Goal: Transaction & Acquisition: Purchase product/service

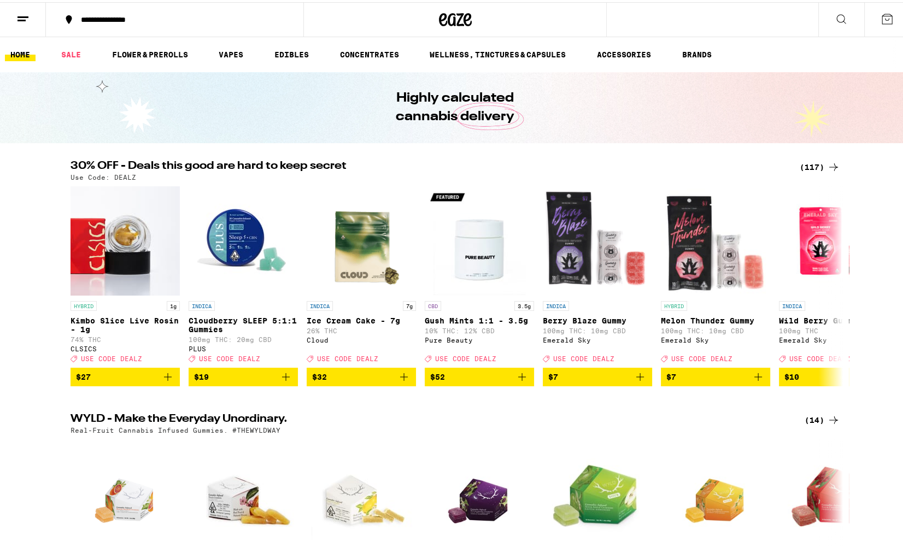
click at [688, 51] on link "BRANDS" at bounding box center [696, 52] width 40 height 13
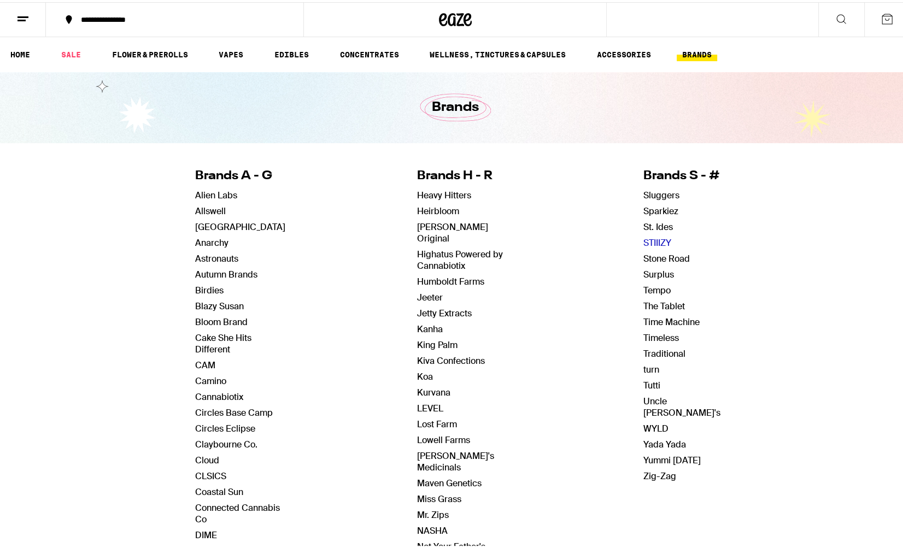
click at [645, 239] on link "STIIIZY" at bounding box center [657, 240] width 28 height 11
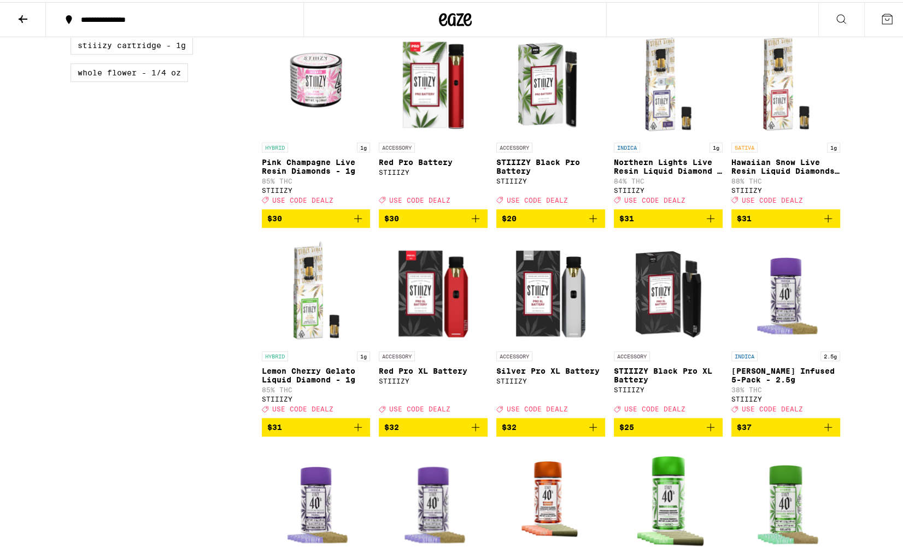
scroll to position [695, 0]
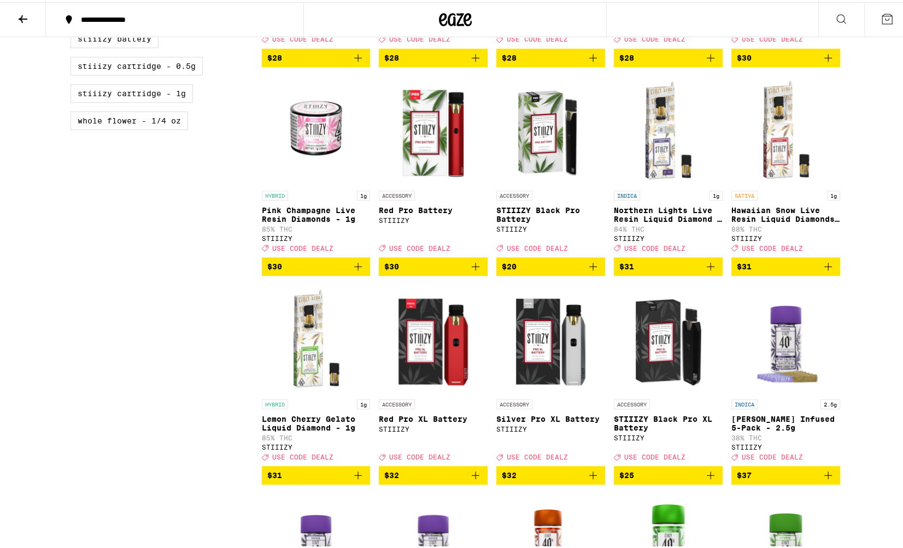
click at [704, 271] on icon "Add to bag" at bounding box center [710, 264] width 13 height 13
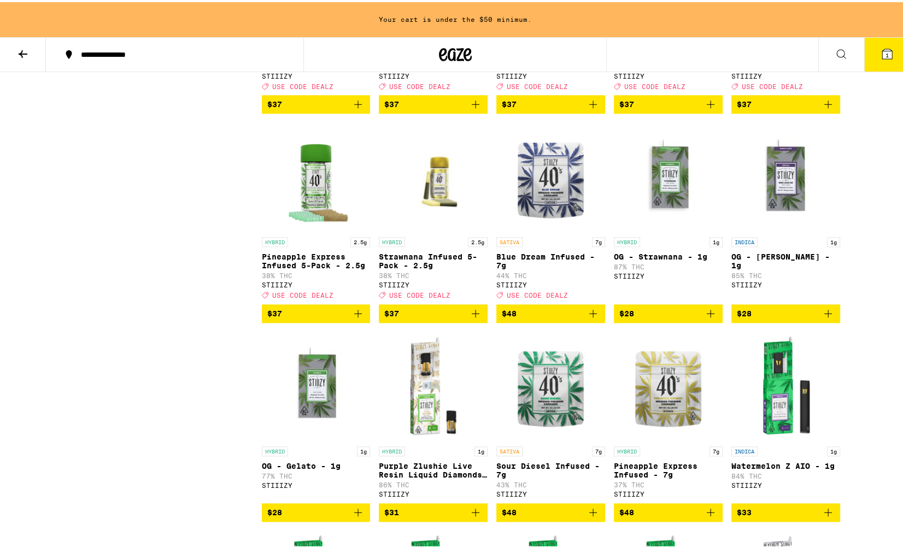
scroll to position [1310, 0]
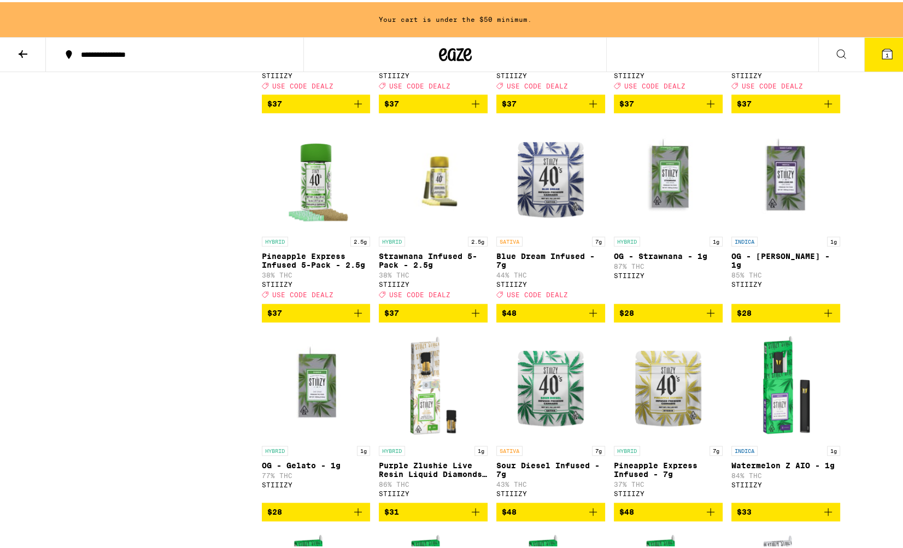
click at [830, 317] on icon "Add to bag" at bounding box center [827, 310] width 13 height 13
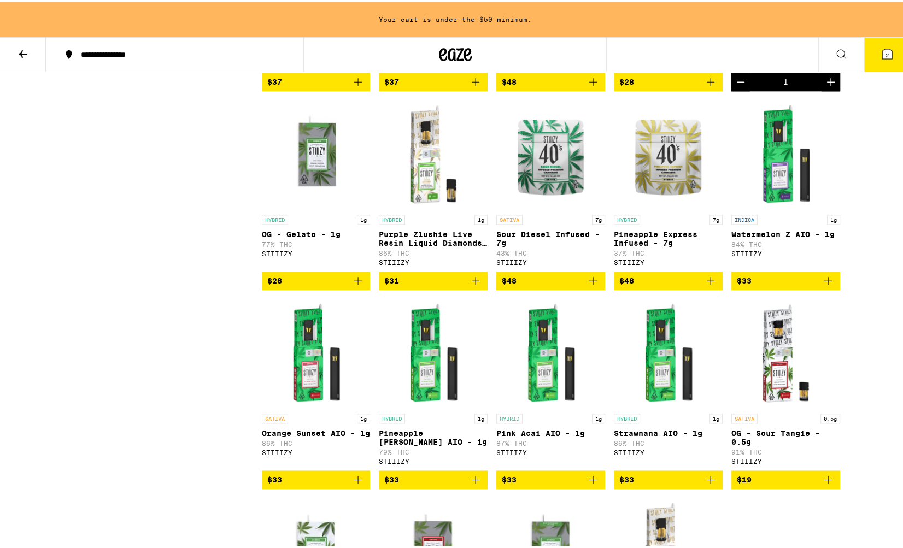
scroll to position [1507, 0]
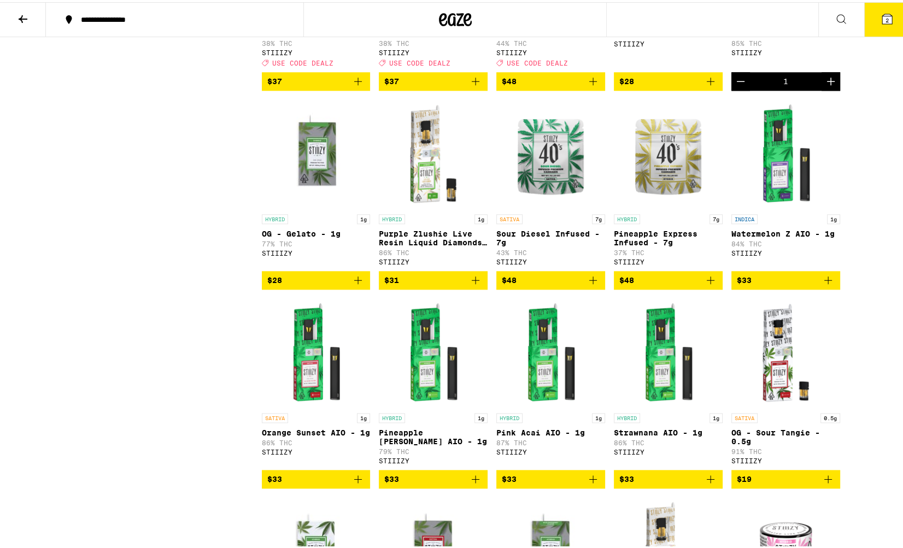
click at [825, 285] on icon "Add to bag" at bounding box center [827, 278] width 13 height 13
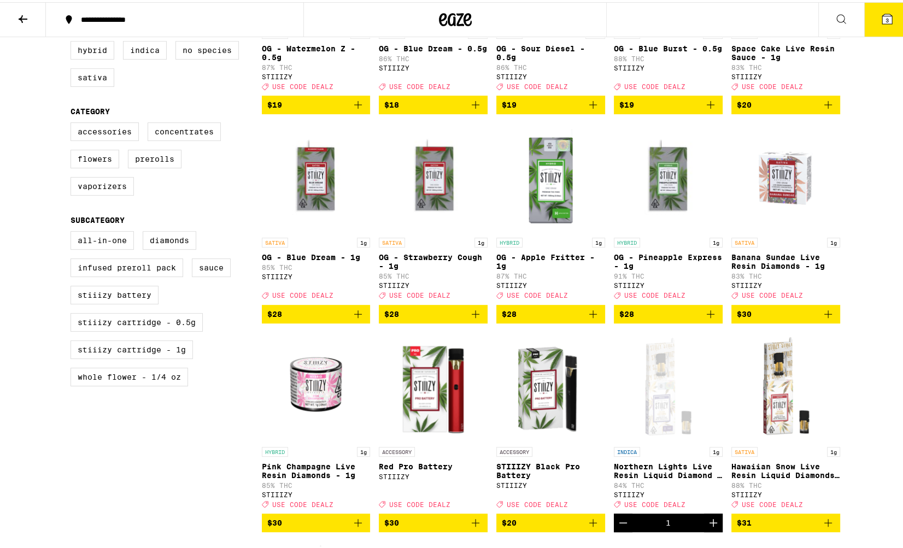
scroll to position [464, 0]
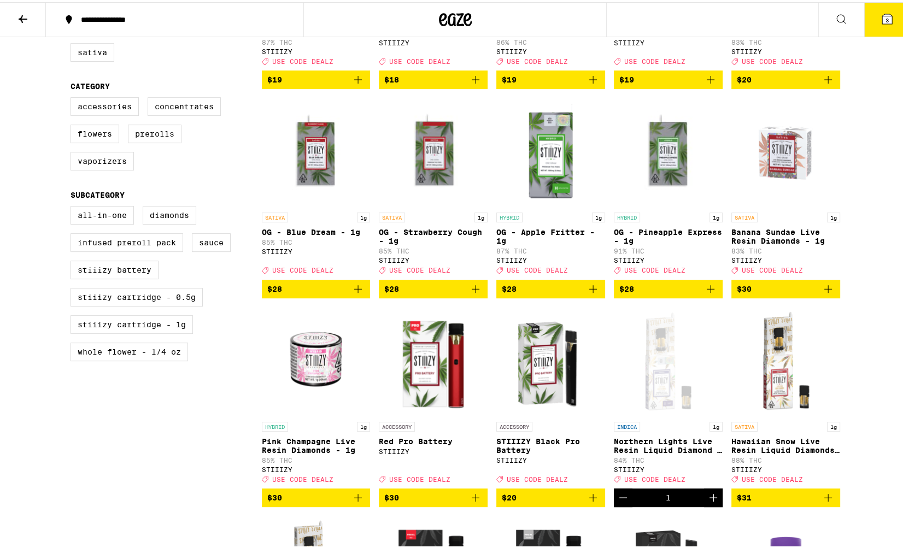
click at [706, 293] on icon "Add to bag" at bounding box center [710, 286] width 13 height 13
click at [711, 293] on icon "Increment" at bounding box center [712, 286] width 13 height 13
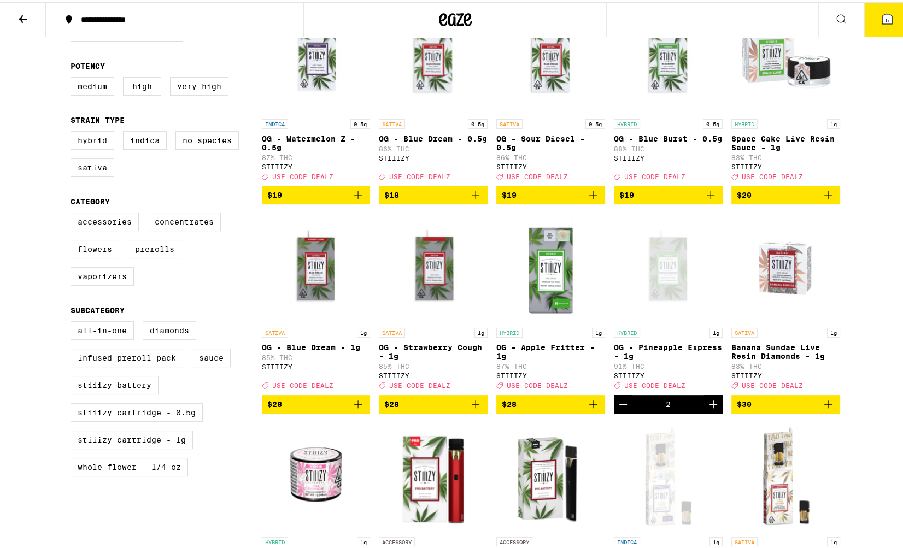
scroll to position [348, 0]
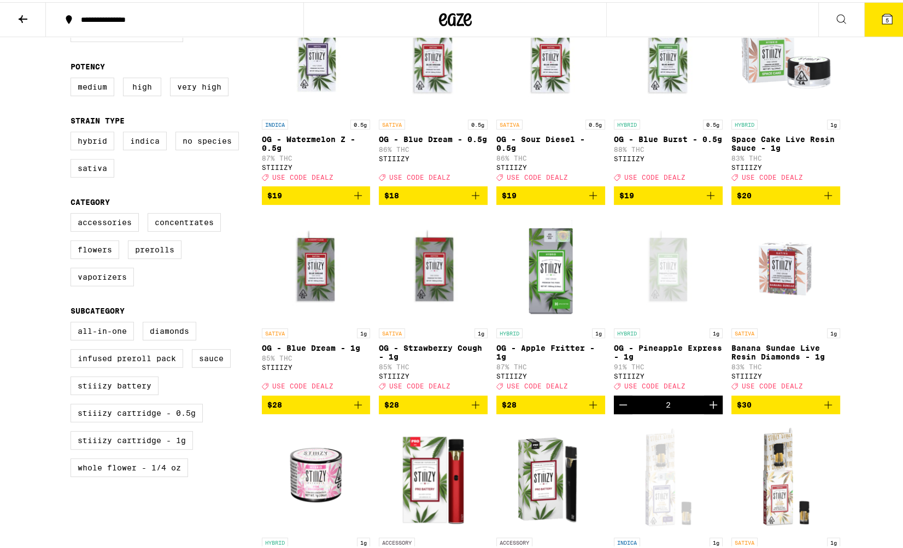
click at [587, 409] on icon "Add to bag" at bounding box center [592, 402] width 13 height 13
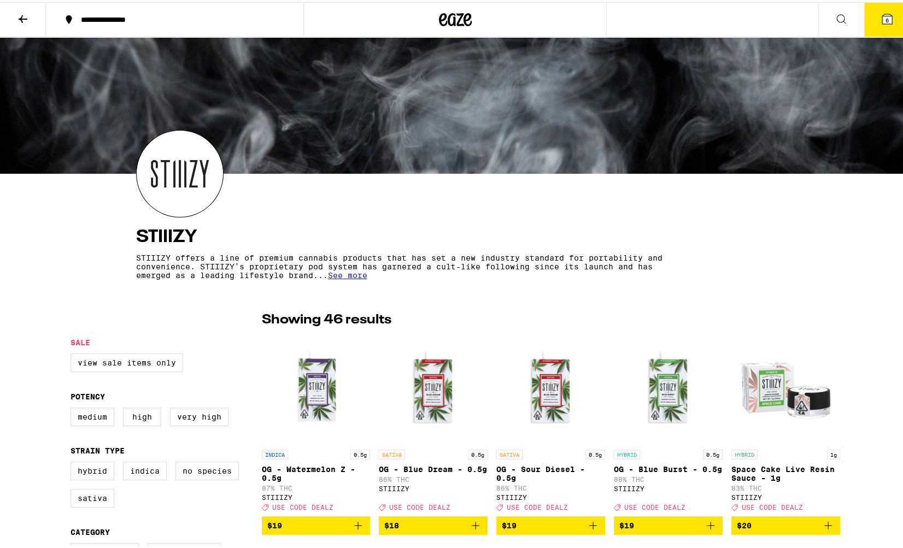
scroll to position [0, 0]
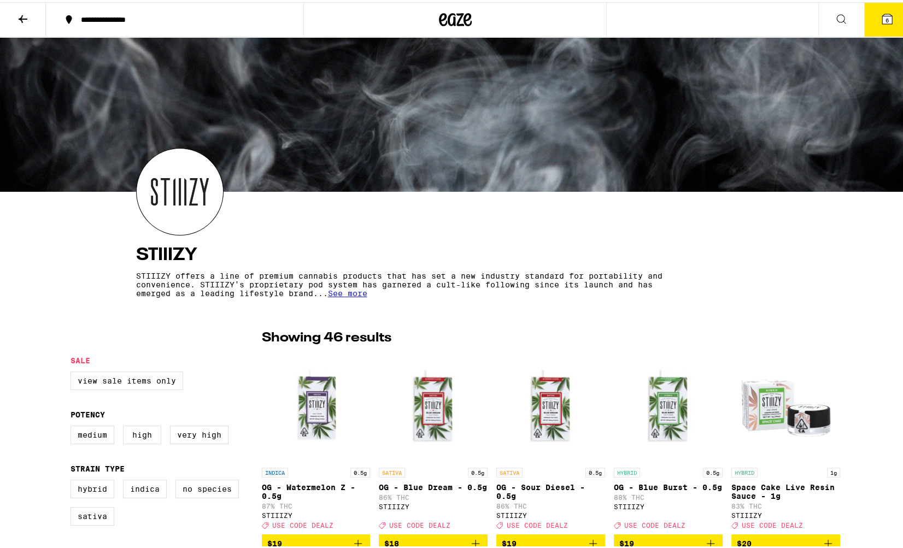
click at [869, 17] on button "6" at bounding box center [887, 18] width 46 height 34
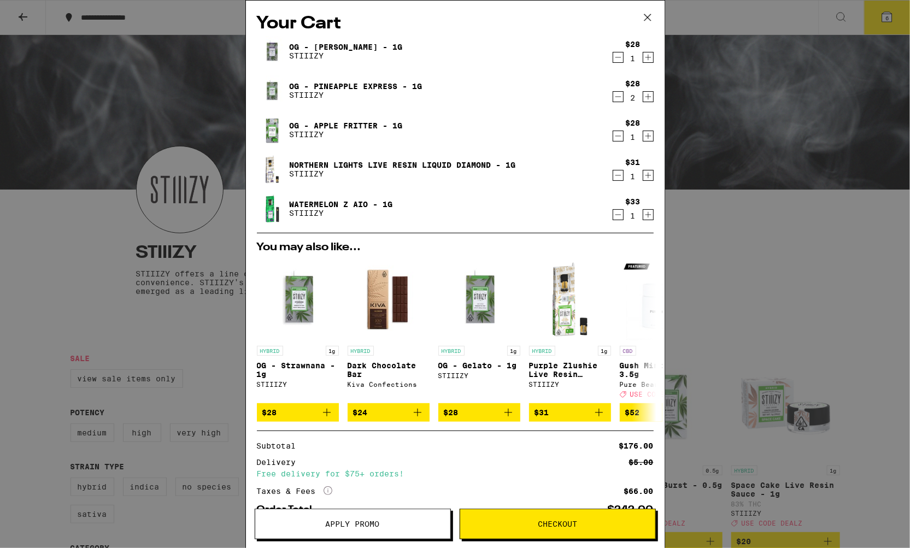
click at [366, 521] on span "Apply Promo" at bounding box center [353, 524] width 54 height 8
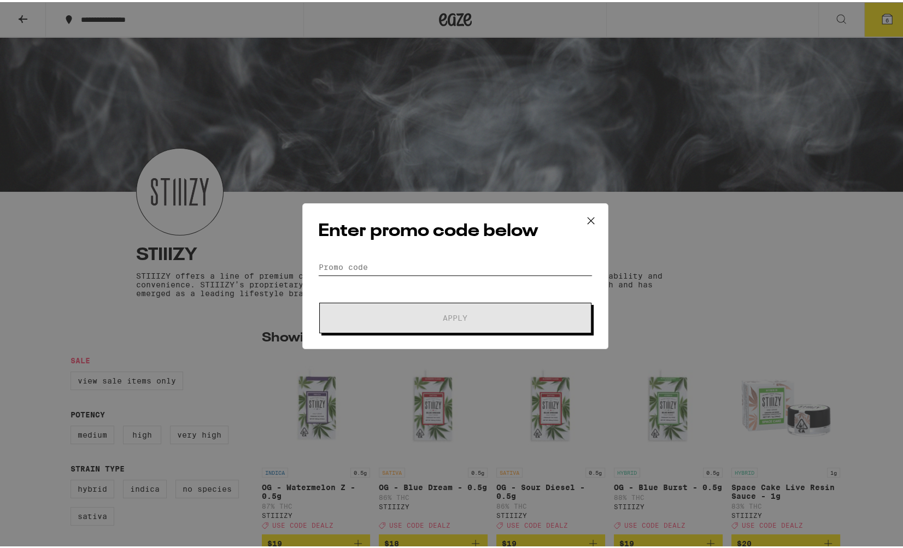
click at [398, 268] on input "Promo Code" at bounding box center [455, 265] width 274 height 16
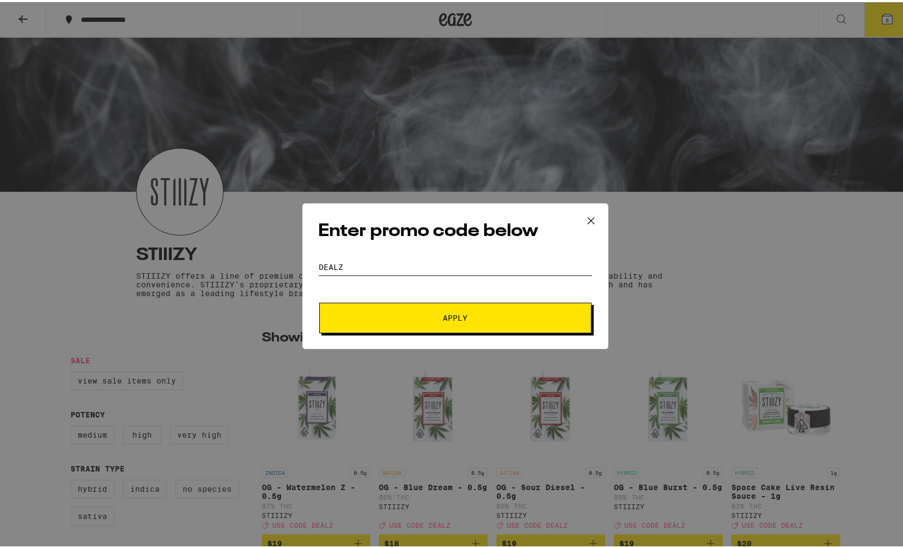
type input "DEALZ"
click at [431, 325] on button "Apply" at bounding box center [455, 316] width 272 height 31
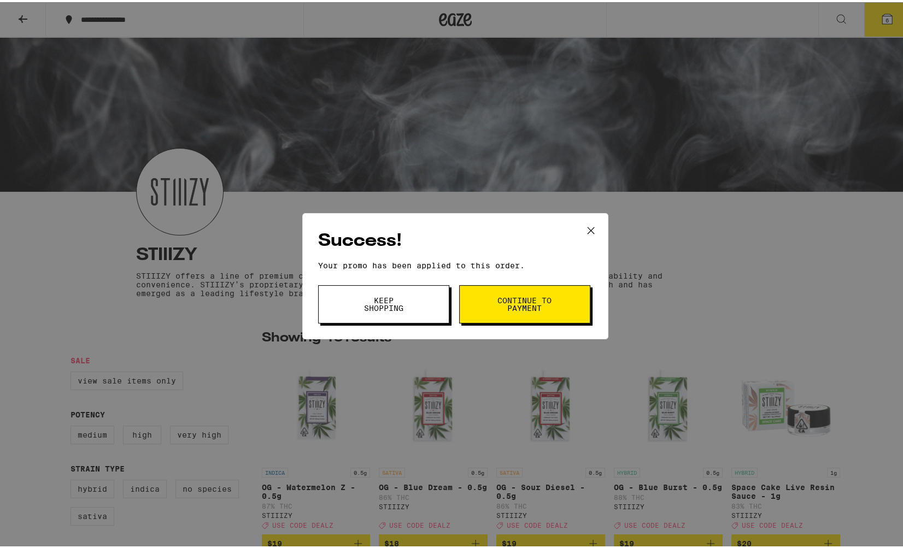
click at [556, 311] on button "Continue to payment" at bounding box center [524, 302] width 131 height 38
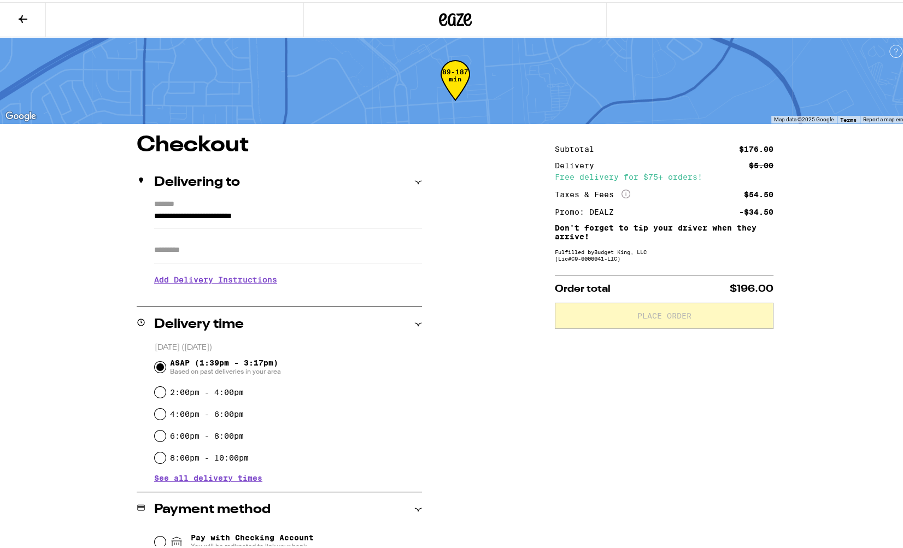
click at [404, 250] on input "Apt/Suite" at bounding box center [288, 248] width 268 height 26
type input "***"
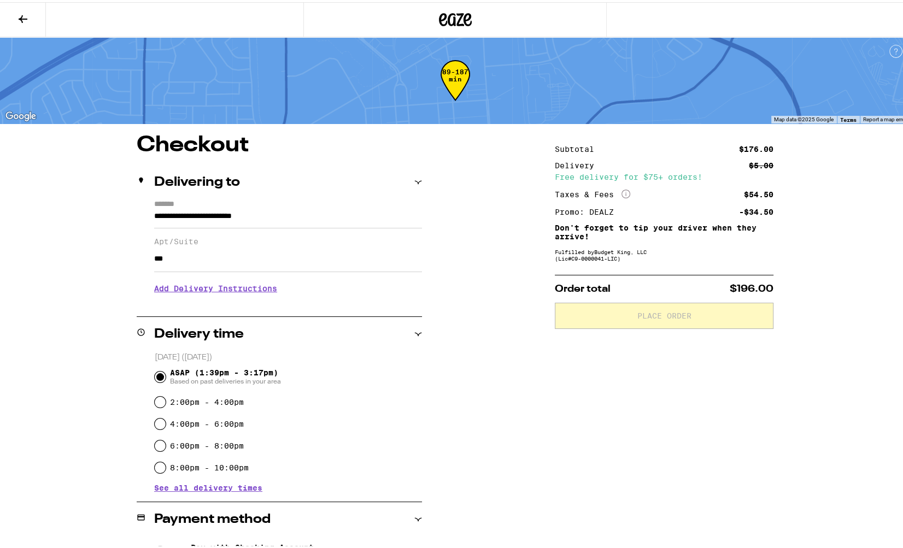
click at [242, 292] on h3 "Add Delivery Instructions" at bounding box center [288, 286] width 268 height 25
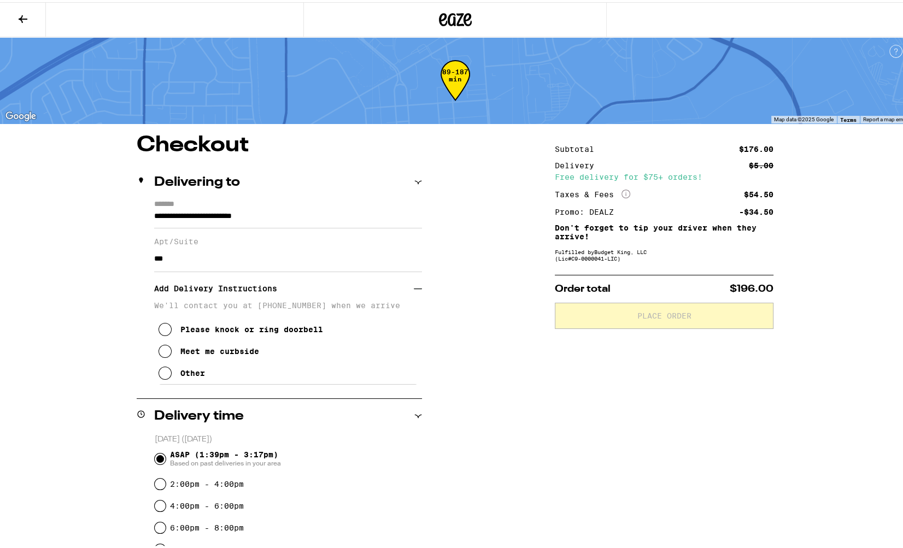
click at [161, 378] on icon at bounding box center [164, 370] width 13 height 13
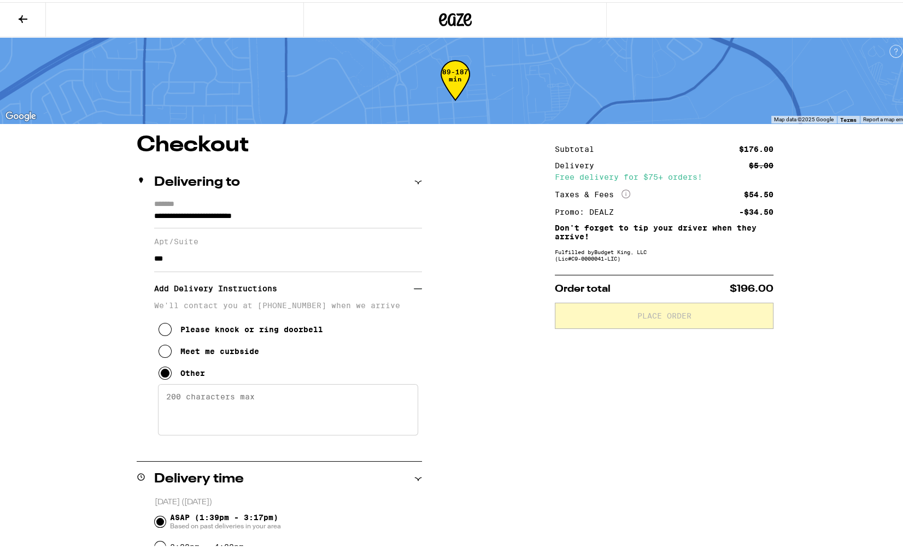
click at [306, 399] on textarea "Enter any other delivery instructions you want driver to know" at bounding box center [288, 407] width 260 height 51
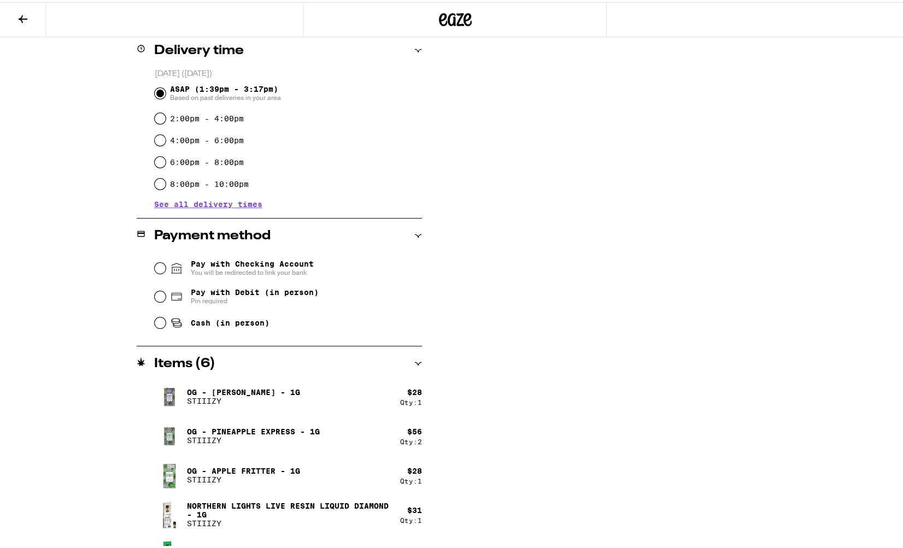
scroll to position [456, 0]
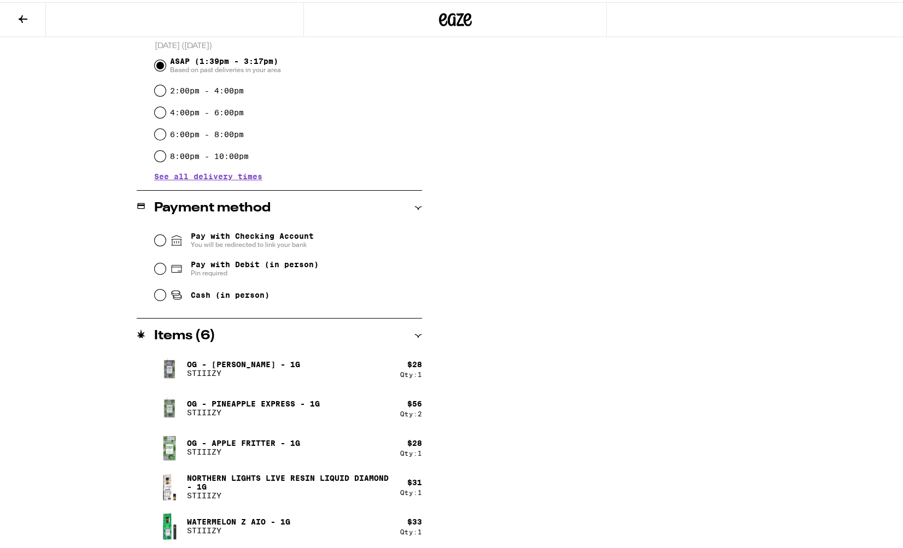
type textarea "Use Intercom on Bleckely St for access to #203"
click at [155, 263] on input "Pay with Debit (in person) Pin required" at bounding box center [160, 266] width 11 height 11
radio input "true"
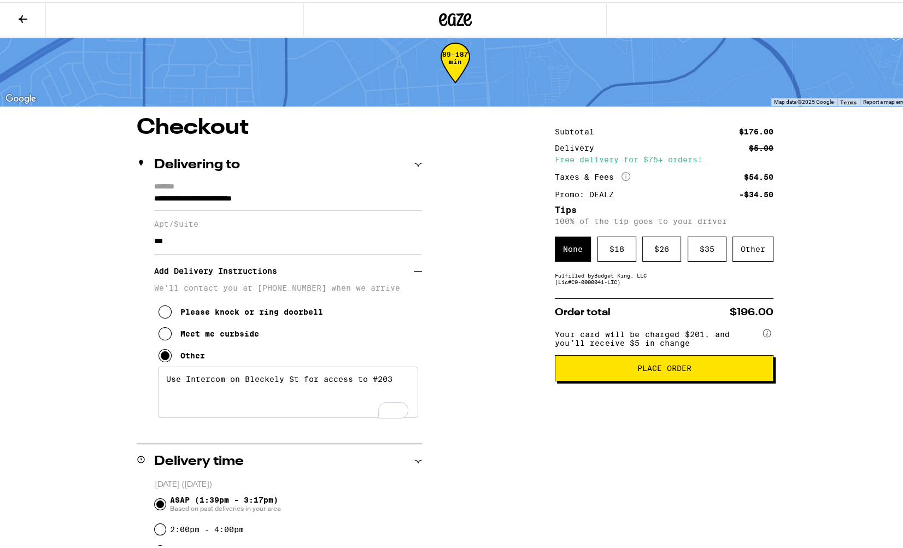
scroll to position [0, 0]
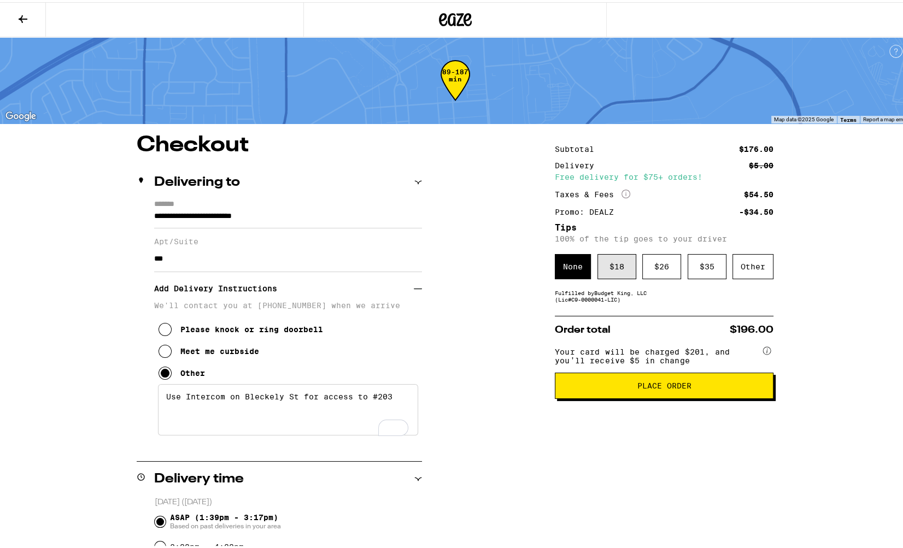
click at [616, 269] on div "$ 18" at bounding box center [616, 264] width 39 height 25
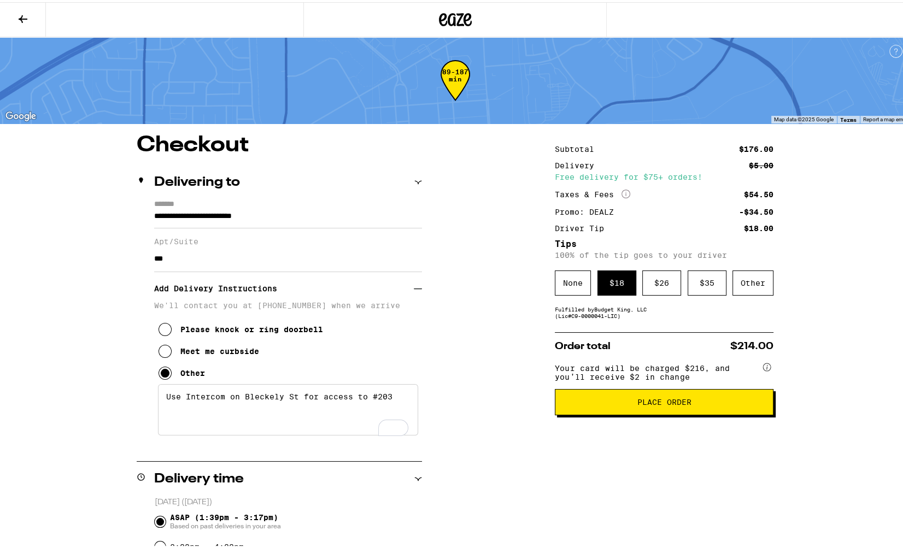
click at [667, 404] on span "Place Order" at bounding box center [664, 400] width 54 height 8
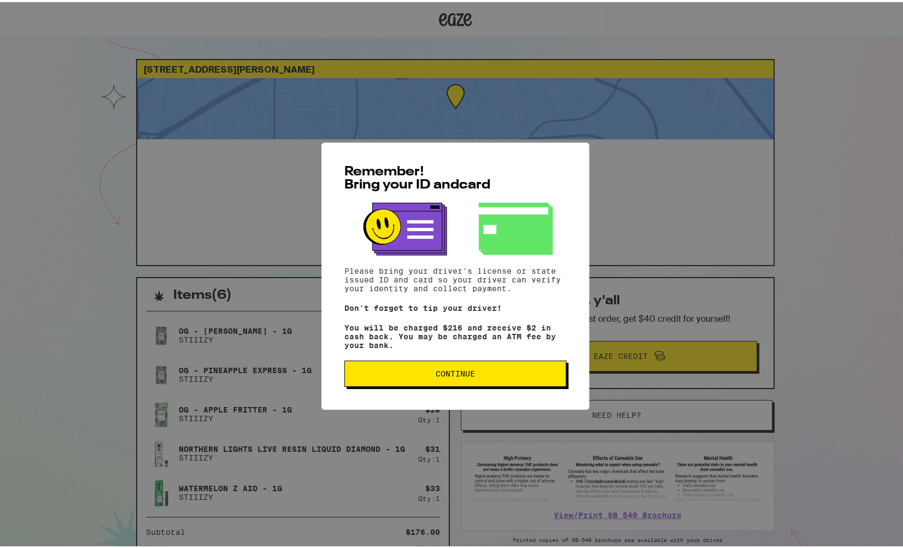
click at [422, 382] on button "Continue" at bounding box center [455, 371] width 222 height 26
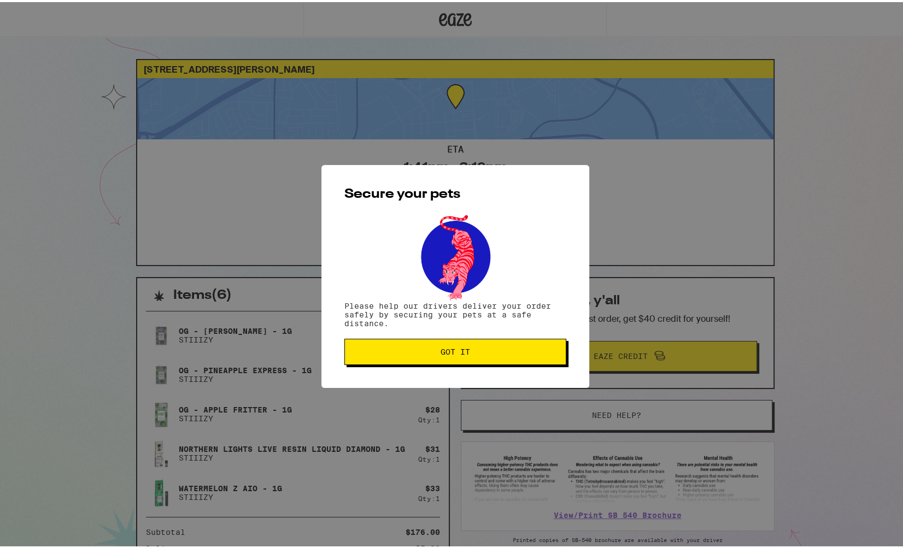
click at [506, 356] on button "Got it" at bounding box center [455, 350] width 222 height 26
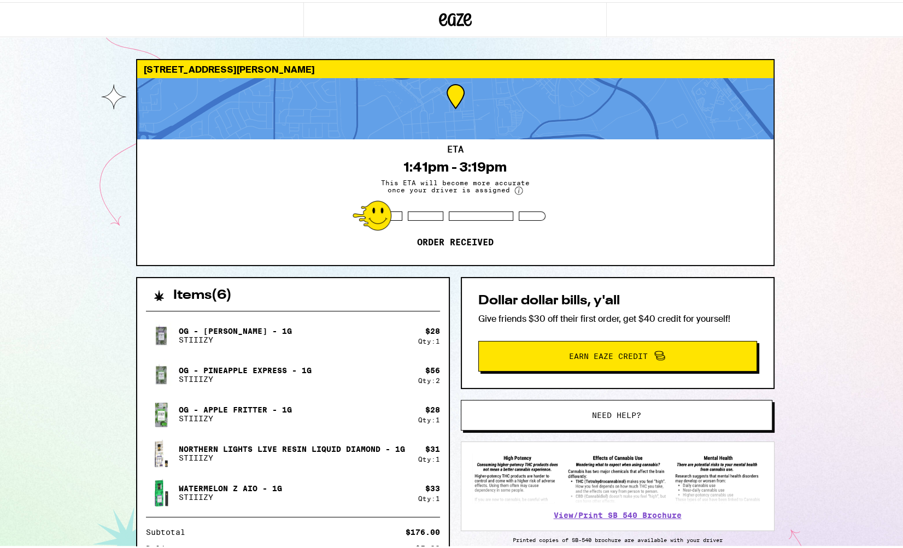
click at [882, 334] on div "[STREET_ADDRESS][PERSON_NAME] ETA 1:41pm - 3:19pm This ETA will become more acc…" at bounding box center [455, 374] width 910 height 749
click at [846, 215] on div "[STREET_ADDRESS][PERSON_NAME] ETA 1:41pm - 3:19pm This ETA will become more acc…" at bounding box center [455, 374] width 910 height 749
